Goal: Complete application form

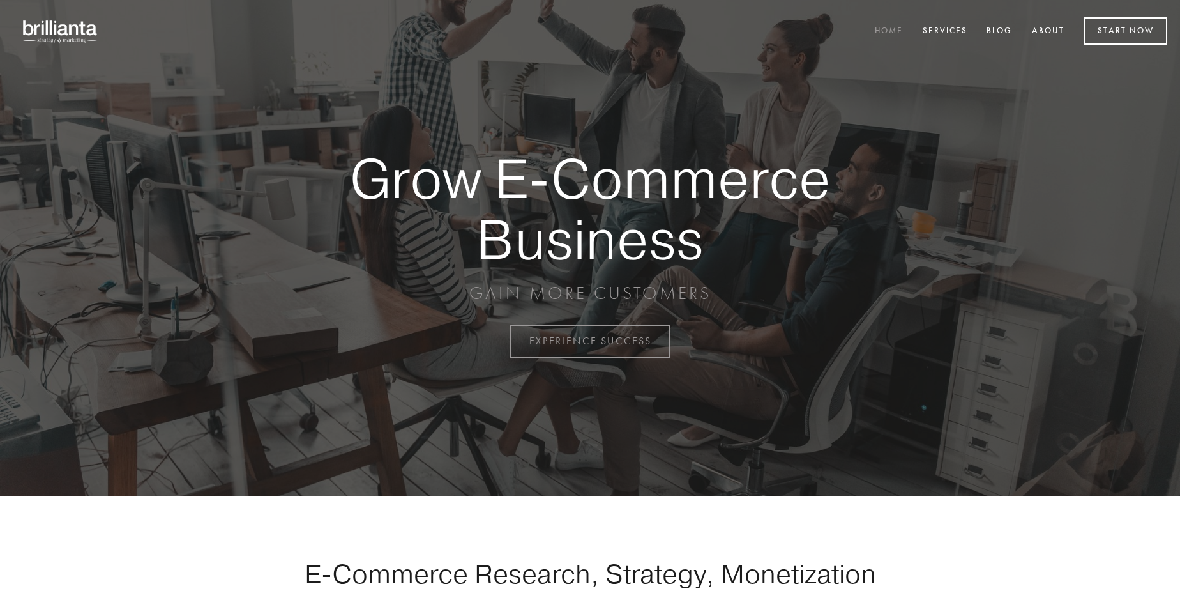
scroll to position [3348, 0]
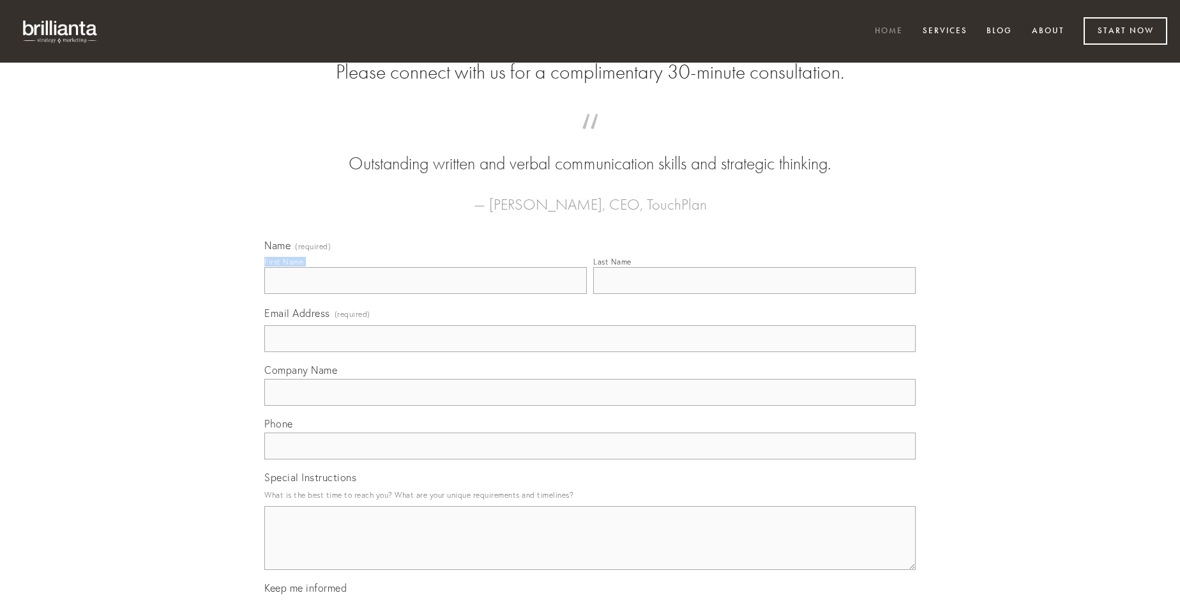
type input "[PERSON_NAME]"
click at [754, 294] on input "Last Name" at bounding box center [754, 280] width 323 height 27
type input "[PERSON_NAME]"
click at [590, 352] on input "Email Address (required)" at bounding box center [589, 338] width 651 height 27
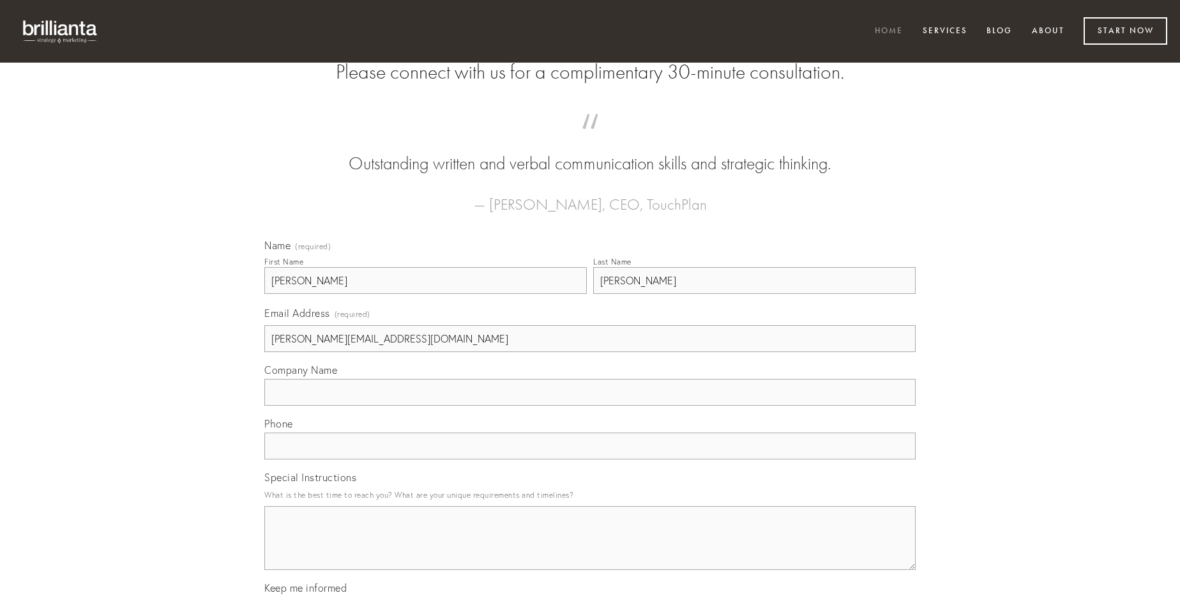
type input "[PERSON_NAME][EMAIL_ADDRESS][DOMAIN_NAME]"
click at [590, 406] on input "Company Name" at bounding box center [589, 392] width 651 height 27
type input "velut"
click at [590, 459] on input "text" at bounding box center [589, 445] width 651 height 27
click at [590, 549] on textarea "Special Instructions" at bounding box center [589, 538] width 651 height 64
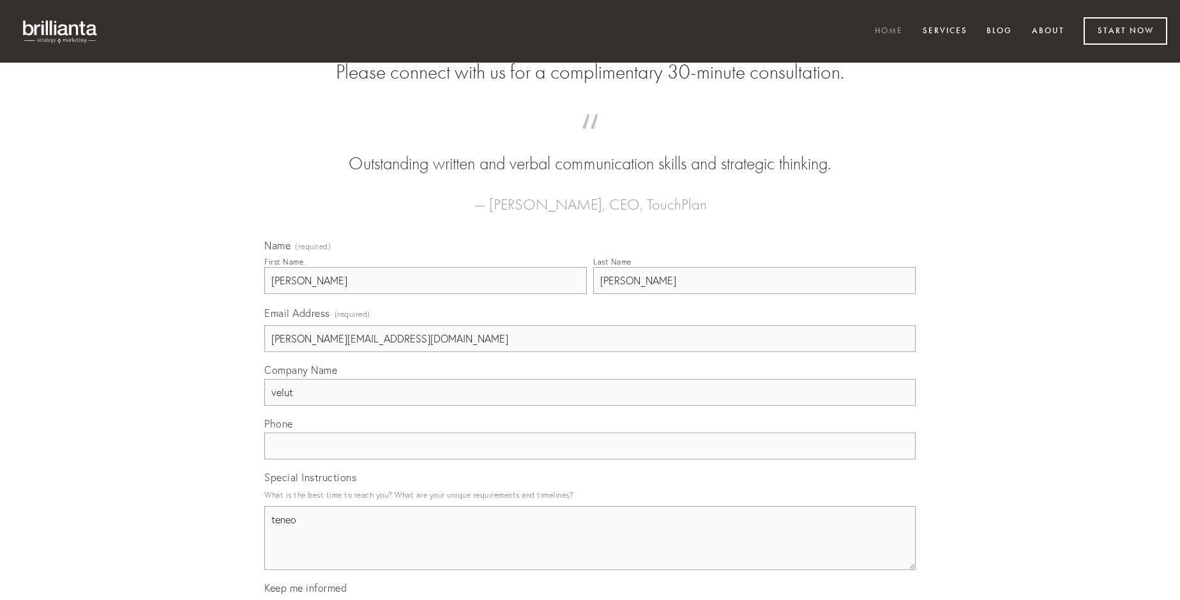
type textarea "teneo"
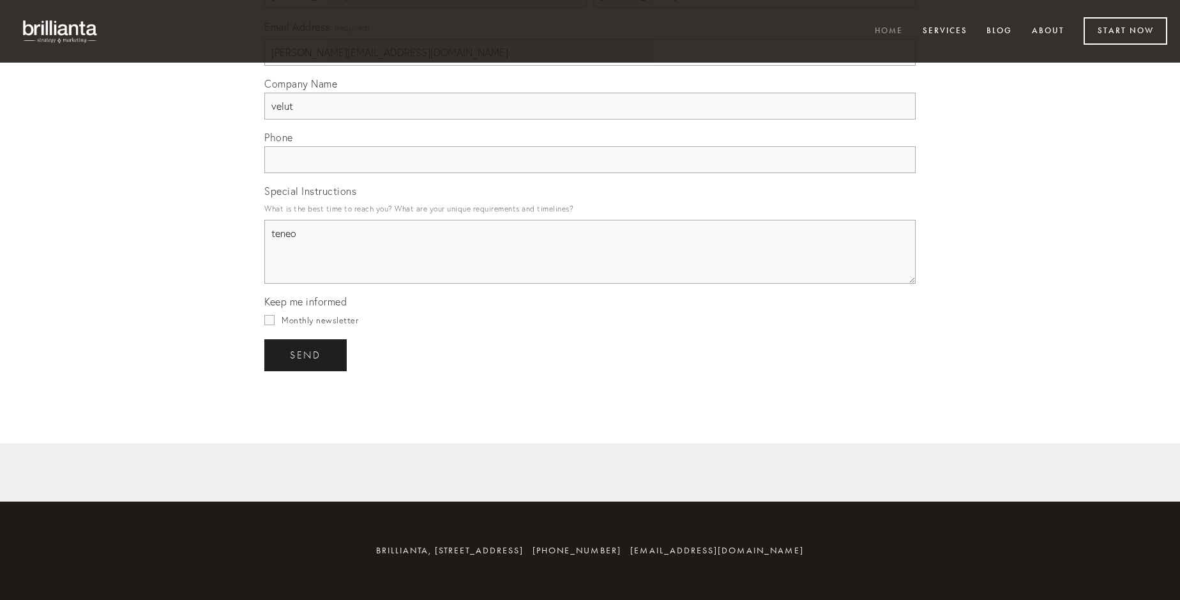
click at [307, 354] on span "send" at bounding box center [305, 354] width 31 height 11
